Goal: Check status

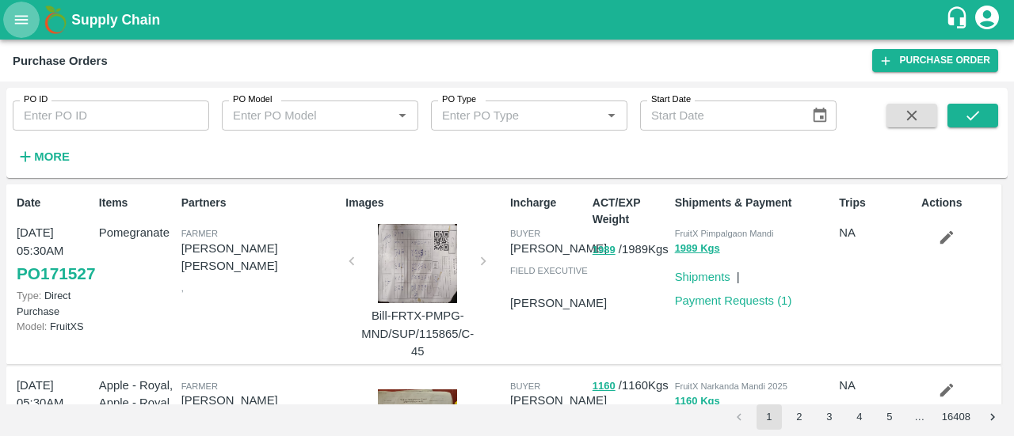
click at [15, 18] on icon "open drawer" at bounding box center [21, 19] width 17 height 17
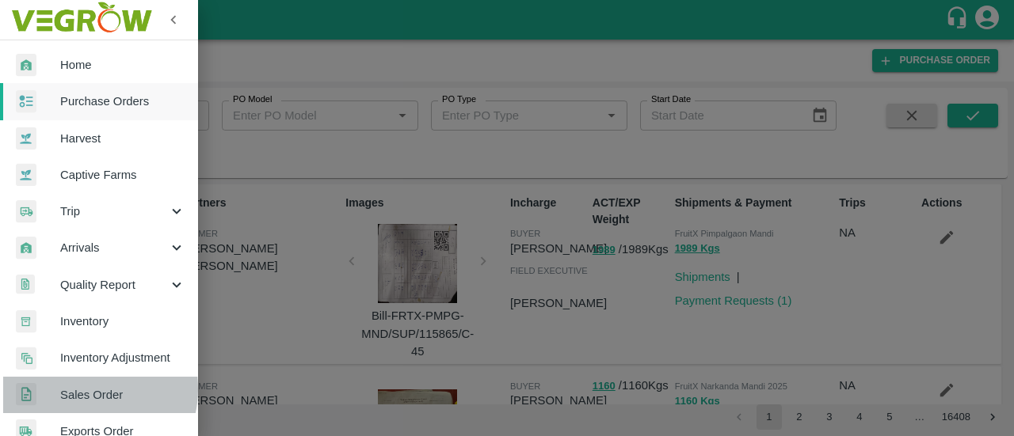
click at [82, 389] on span "Sales Order" at bounding box center [122, 394] width 125 height 17
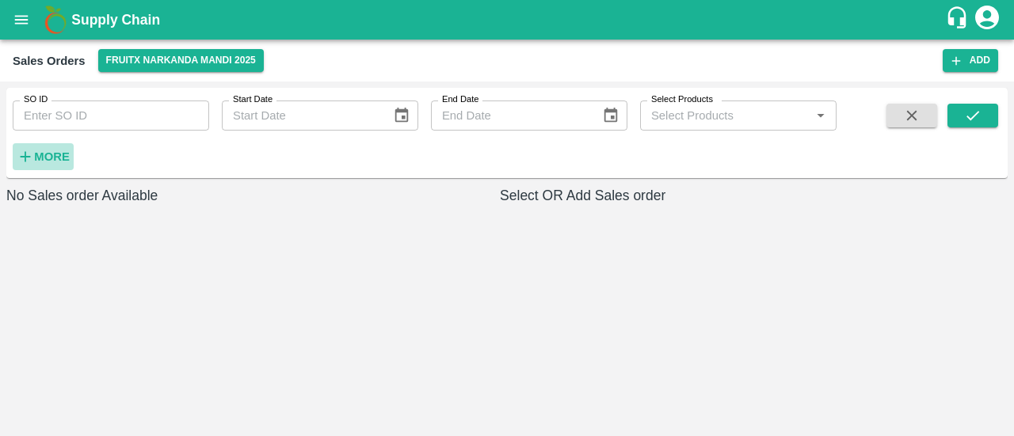
click at [51, 151] on strong "More" at bounding box center [52, 156] width 36 height 13
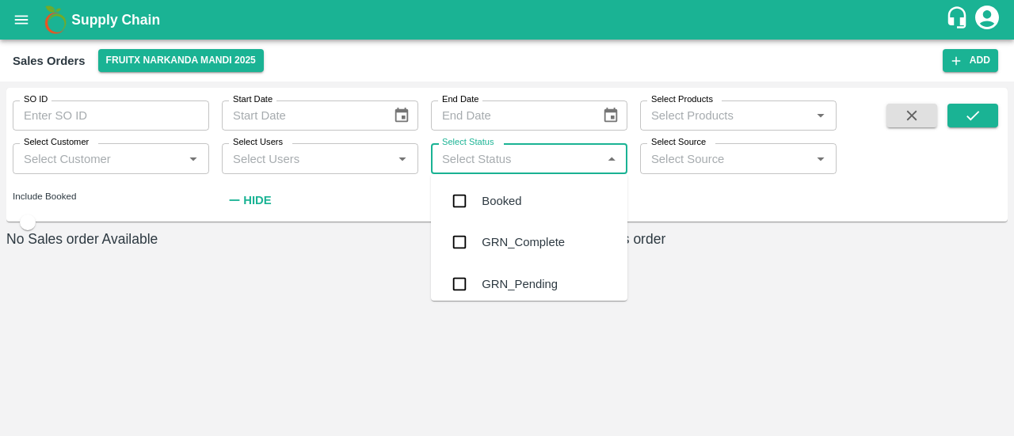
click at [495, 150] on input "Select Status" at bounding box center [516, 158] width 161 height 21
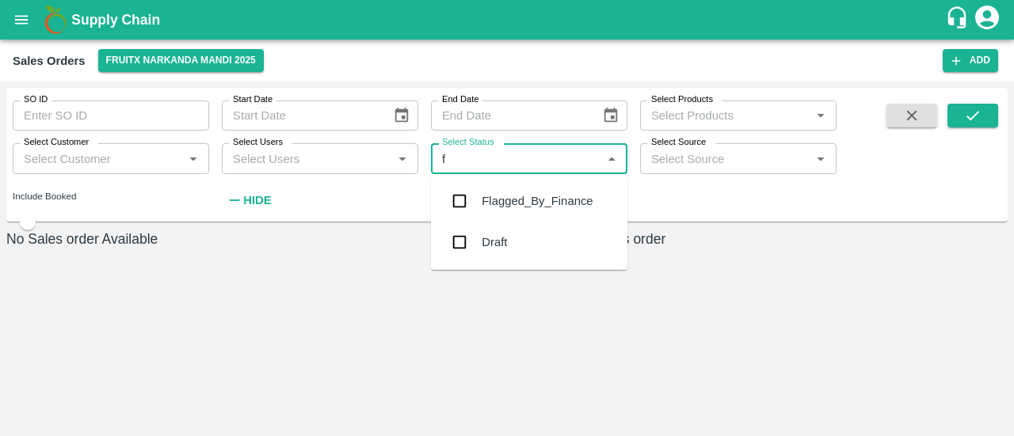
type input "fl"
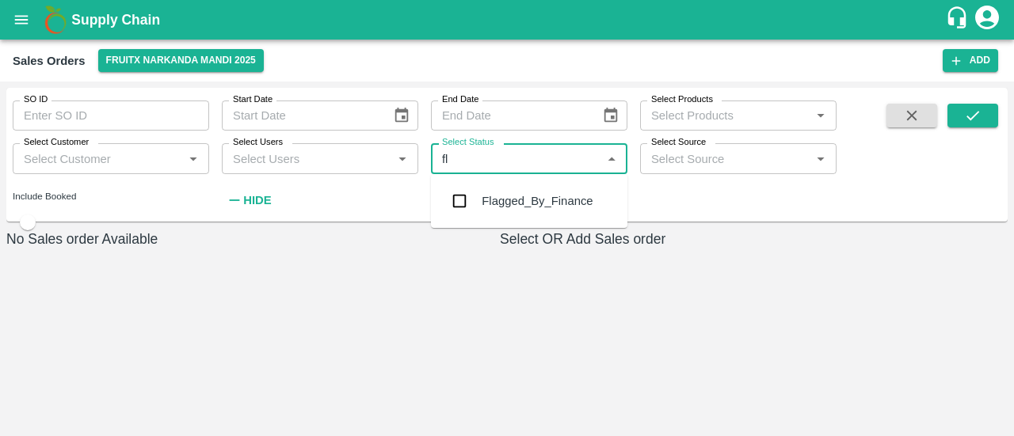
click at [498, 199] on div "Flagged_By_Finance" at bounding box center [536, 200] width 111 height 17
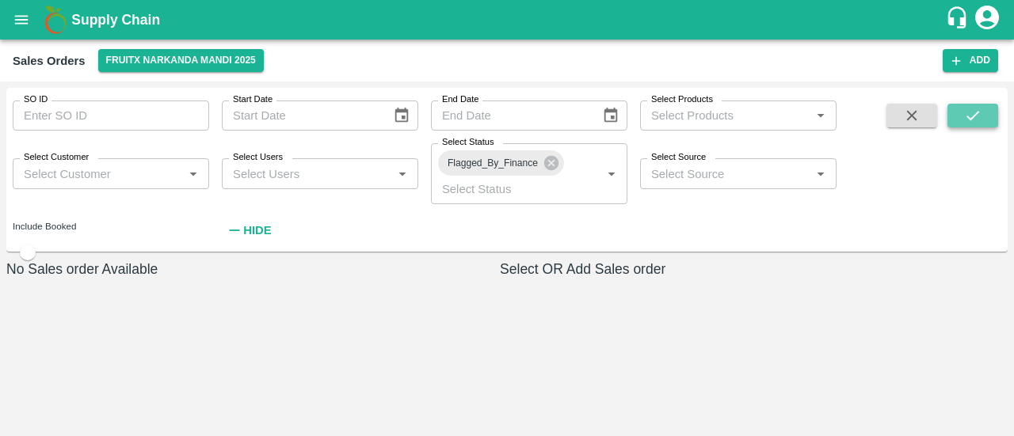
click at [977, 116] on icon "submit" at bounding box center [972, 115] width 17 height 17
